Goal: Task Accomplishment & Management: Complete application form

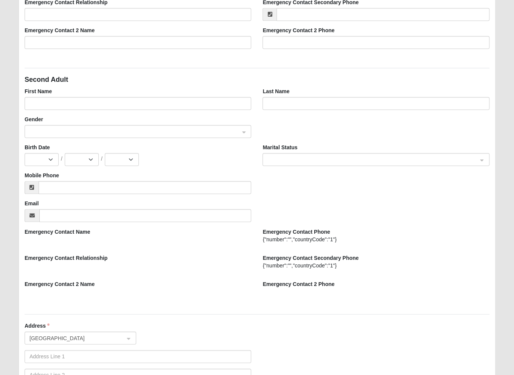
scroll to position [341, 0]
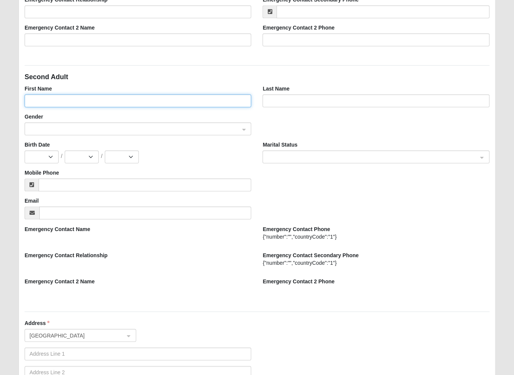
click at [106, 99] on input "First Name" at bounding box center [138, 100] width 227 height 13
type input "J"
type input "D"
type input "d"
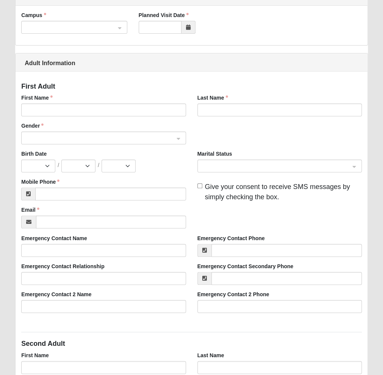
scroll to position [0, 0]
